Goal: Find contact information

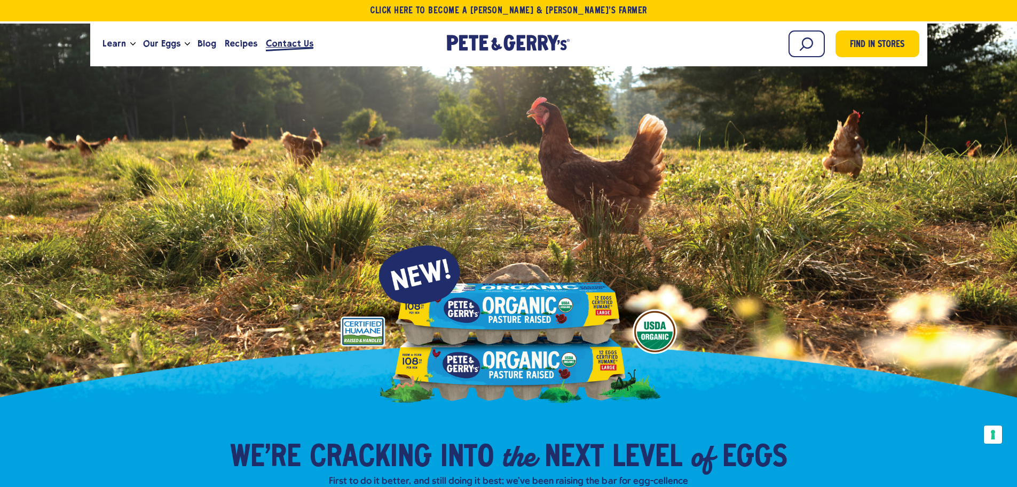
click at [289, 45] on span "Contact Us" at bounding box center [290, 43] width 48 height 13
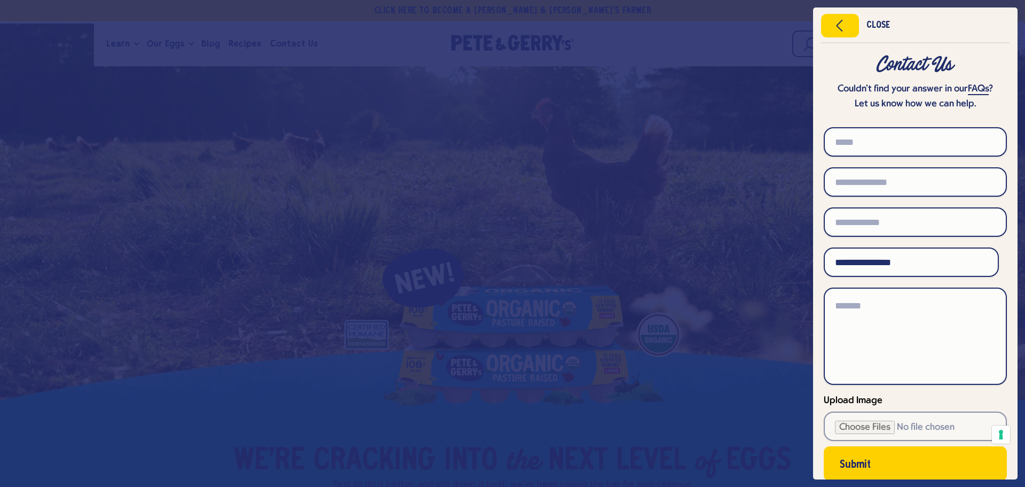
click at [829, 20] on div "Get $2 Back Join our loyalty program to unlock exclusive rewards and more cash …" at bounding box center [512, 243] width 1025 height 487
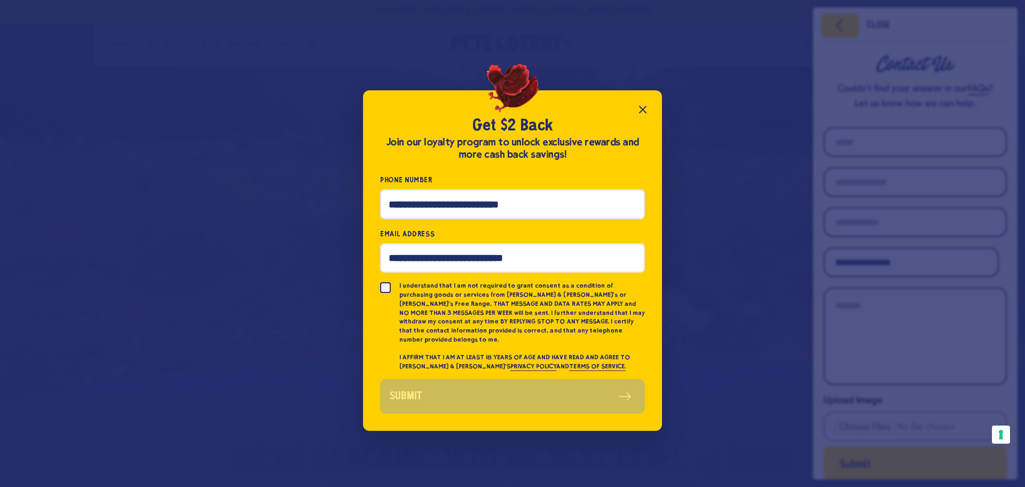
click at [641, 112] on icon "Close popup" at bounding box center [643, 109] width 6 height 6
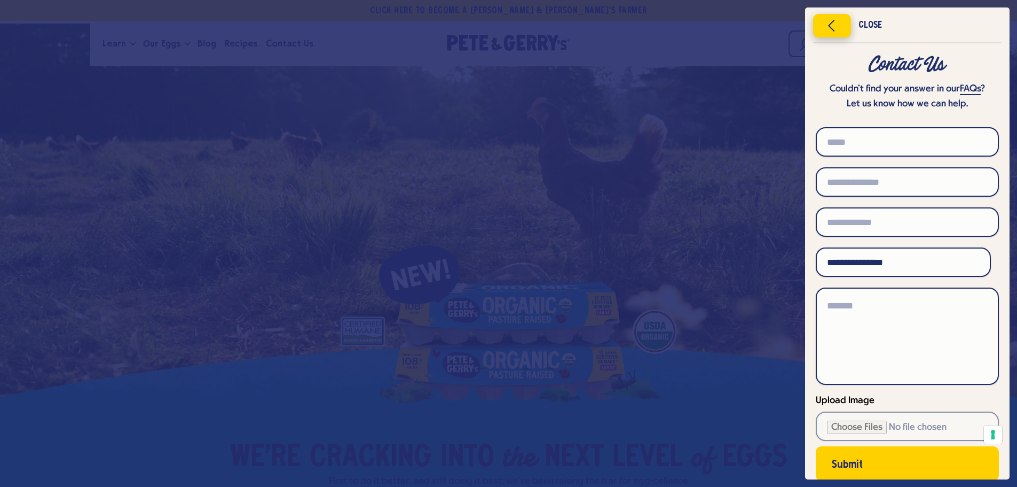
click at [826, 27] on icon "Close menu" at bounding box center [832, 26] width 27 height 16
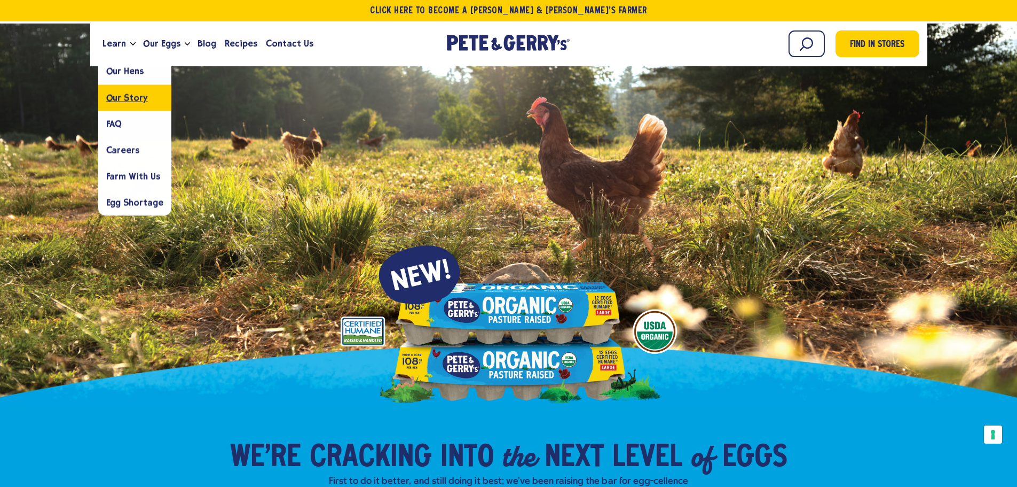
click at [114, 95] on span "Our Story" at bounding box center [127, 97] width 42 height 10
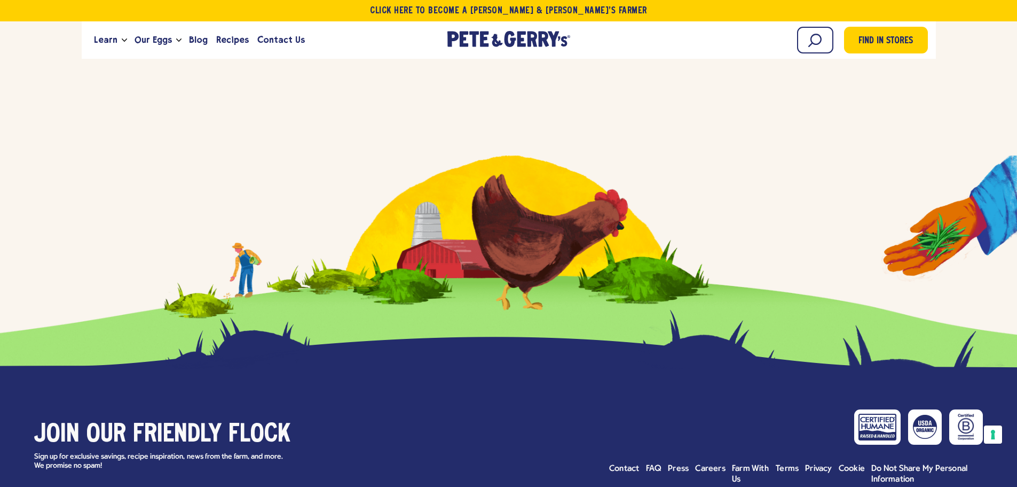
scroll to position [4784, 0]
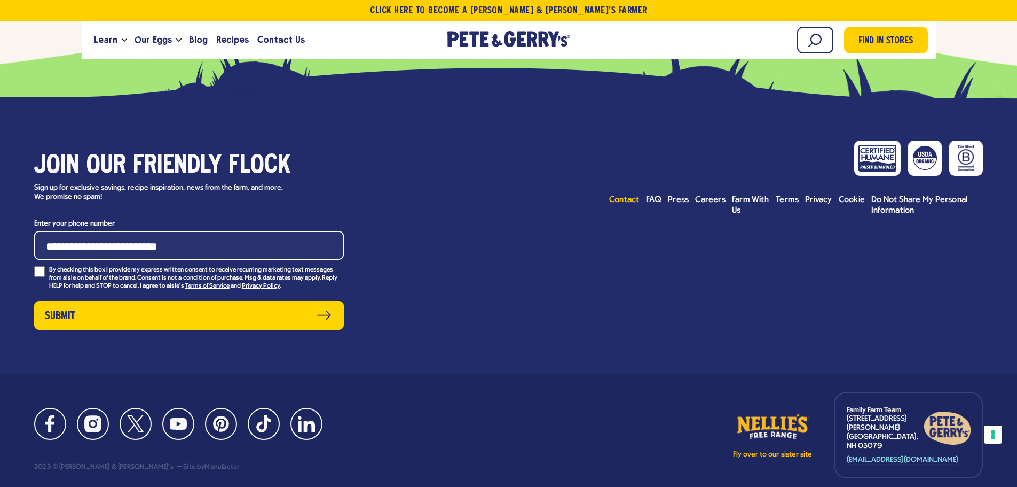
click at [627, 195] on span "Contact" at bounding box center [624, 199] width 30 height 9
